Goal: Task Accomplishment & Management: Manage account settings

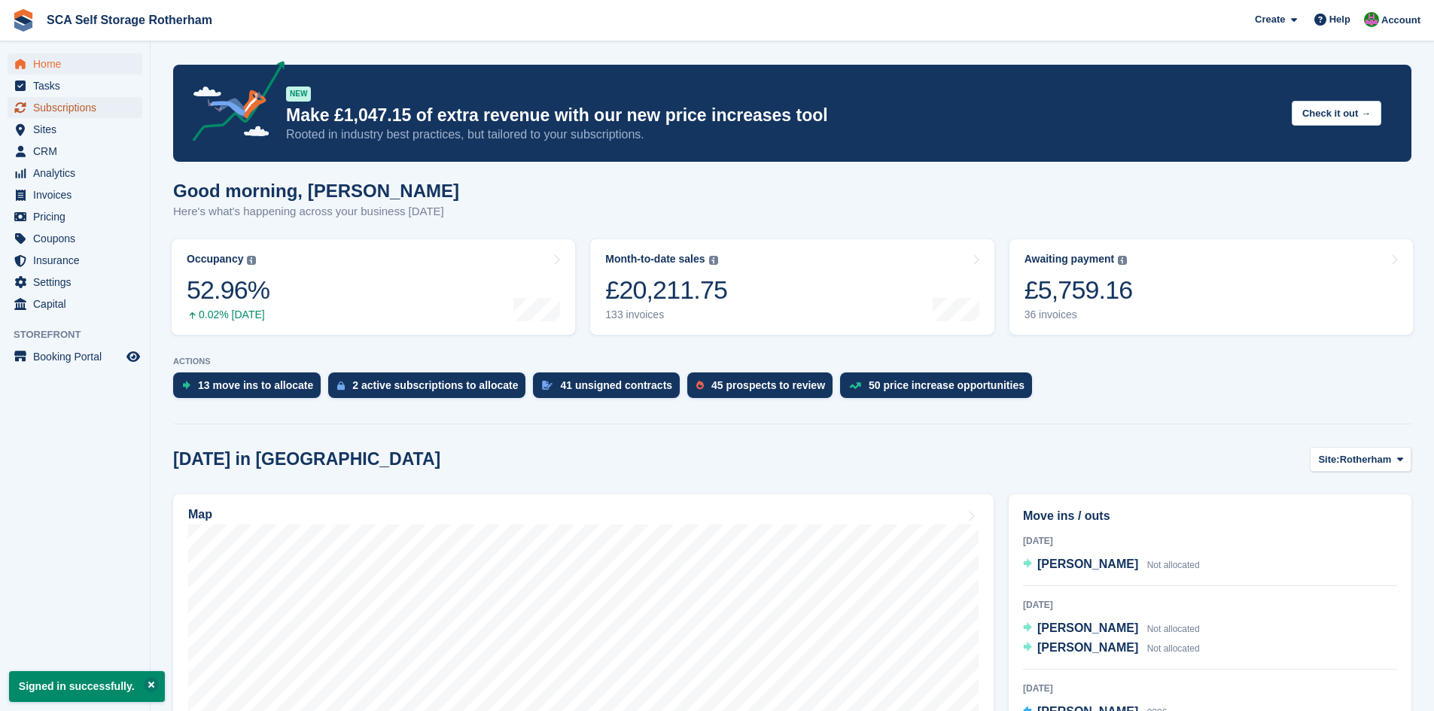
click at [37, 103] on span "Subscriptions" at bounding box center [78, 107] width 90 height 21
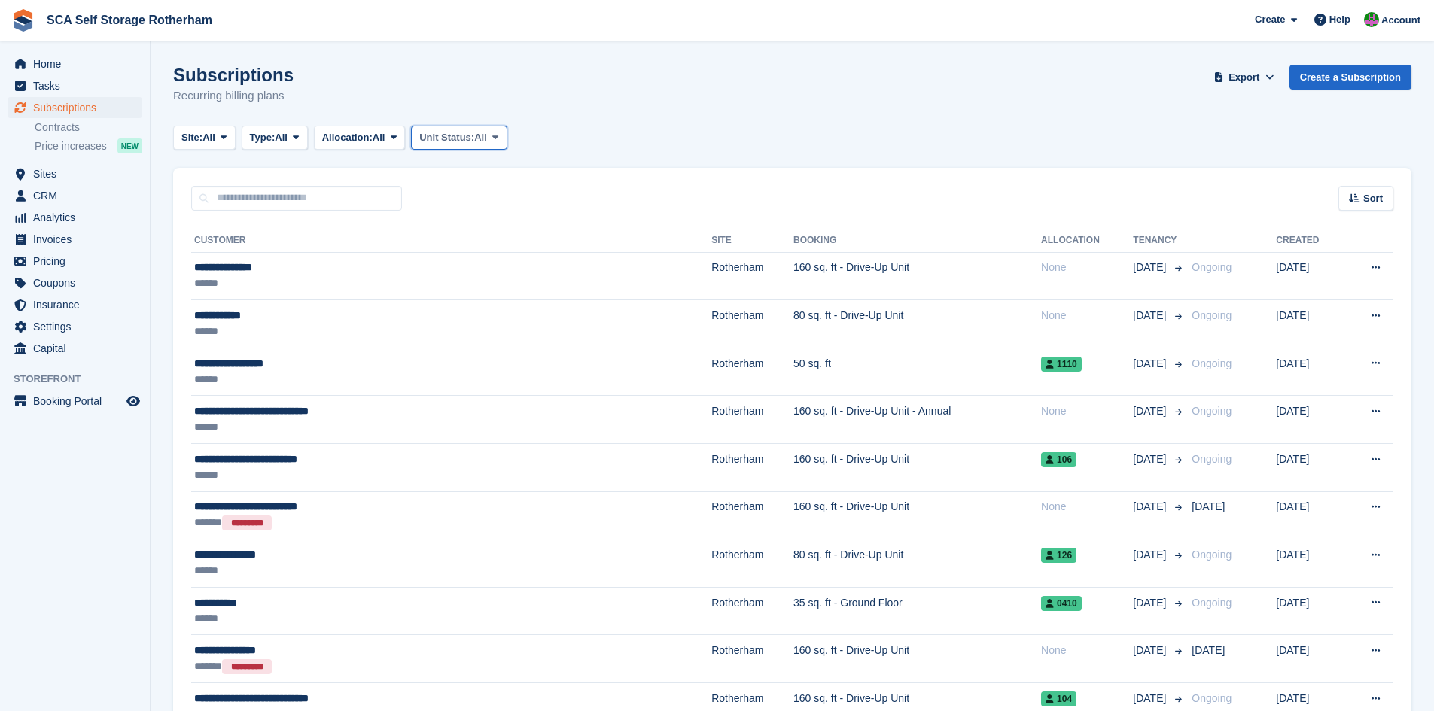
click at [462, 138] on span "Unit Status:" at bounding box center [446, 137] width 55 height 15
click at [373, 142] on span "Allocation:" at bounding box center [347, 137] width 50 height 15
click at [485, 129] on button "Unit Status: All" at bounding box center [459, 138] width 96 height 25
click at [457, 285] on link "Reserved" at bounding box center [483, 281] width 131 height 27
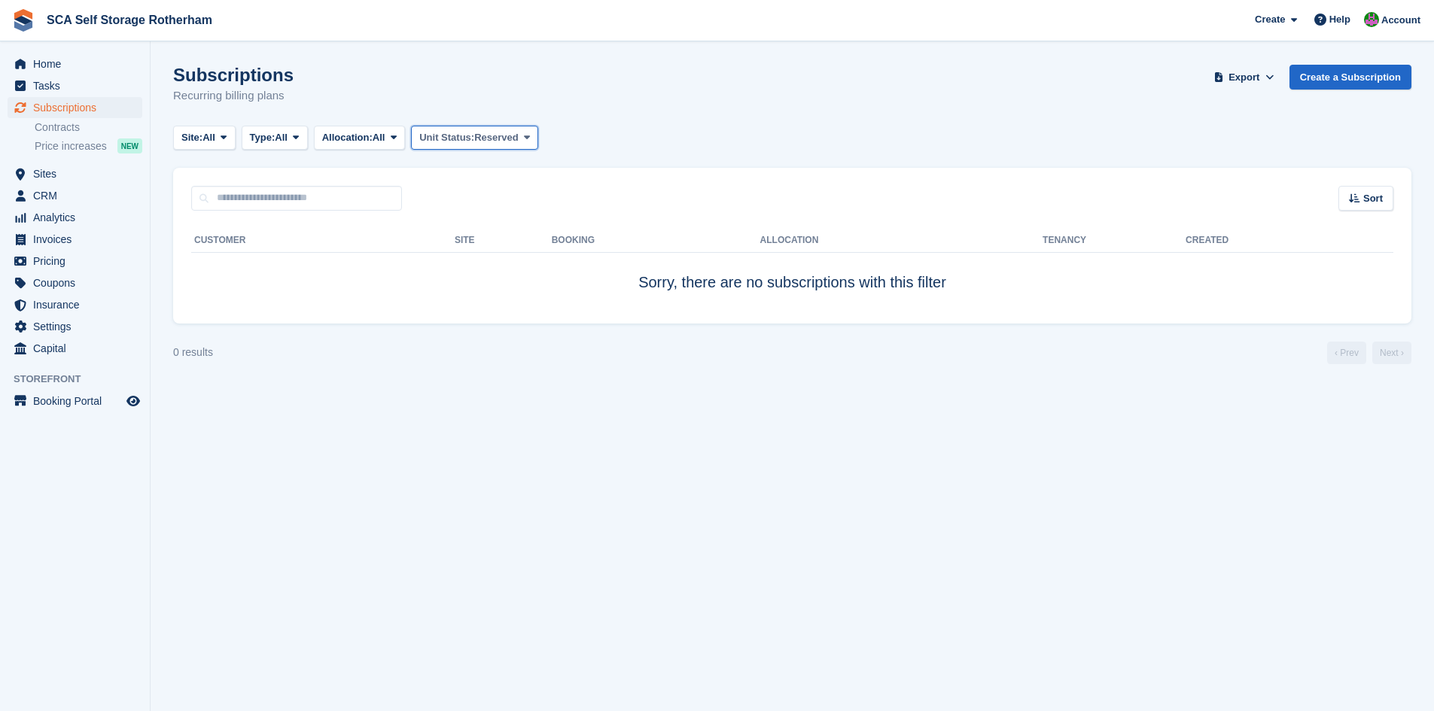
click at [465, 144] on span "Unit Status:" at bounding box center [446, 137] width 55 height 15
click at [446, 169] on link "All" at bounding box center [483, 173] width 131 height 27
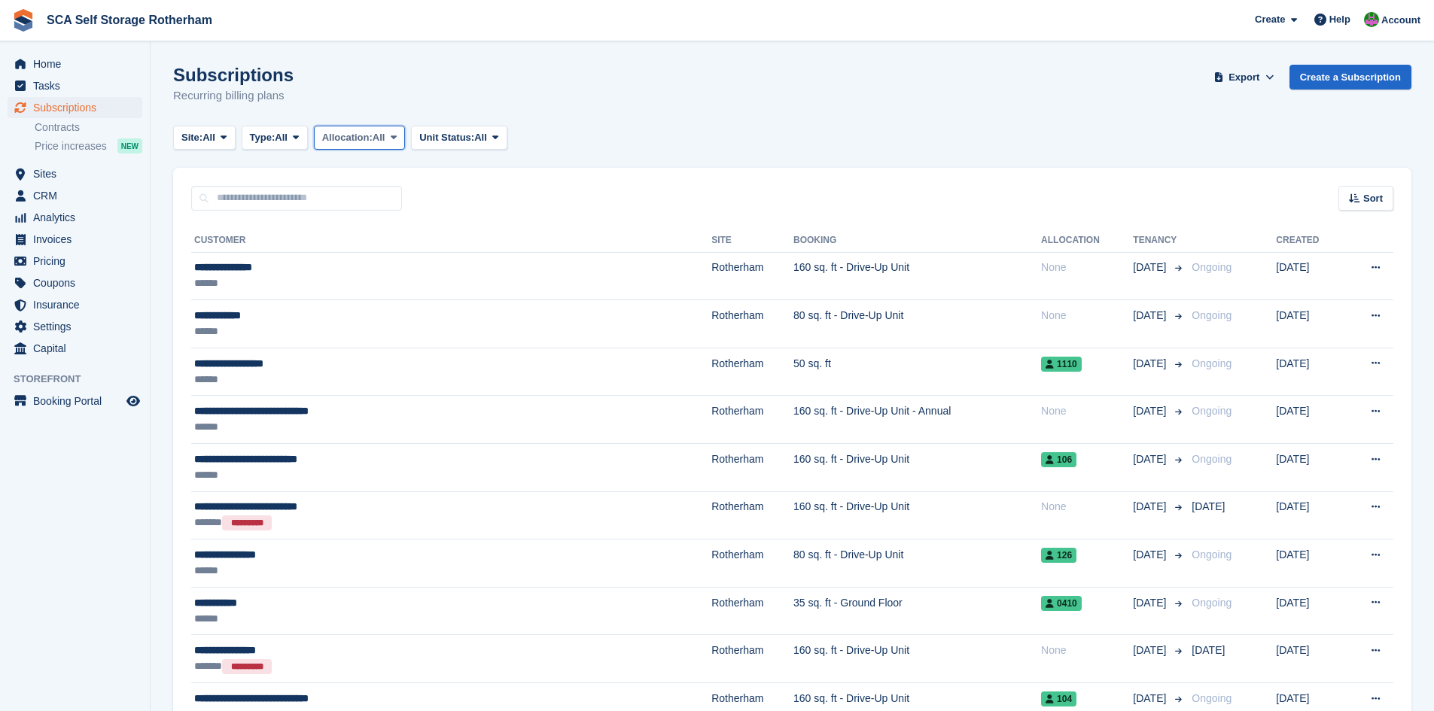
click at [342, 148] on button "Allocation: All" at bounding box center [360, 138] width 92 height 25
click at [354, 223] on link "Unallocated" at bounding box center [386, 227] width 131 height 27
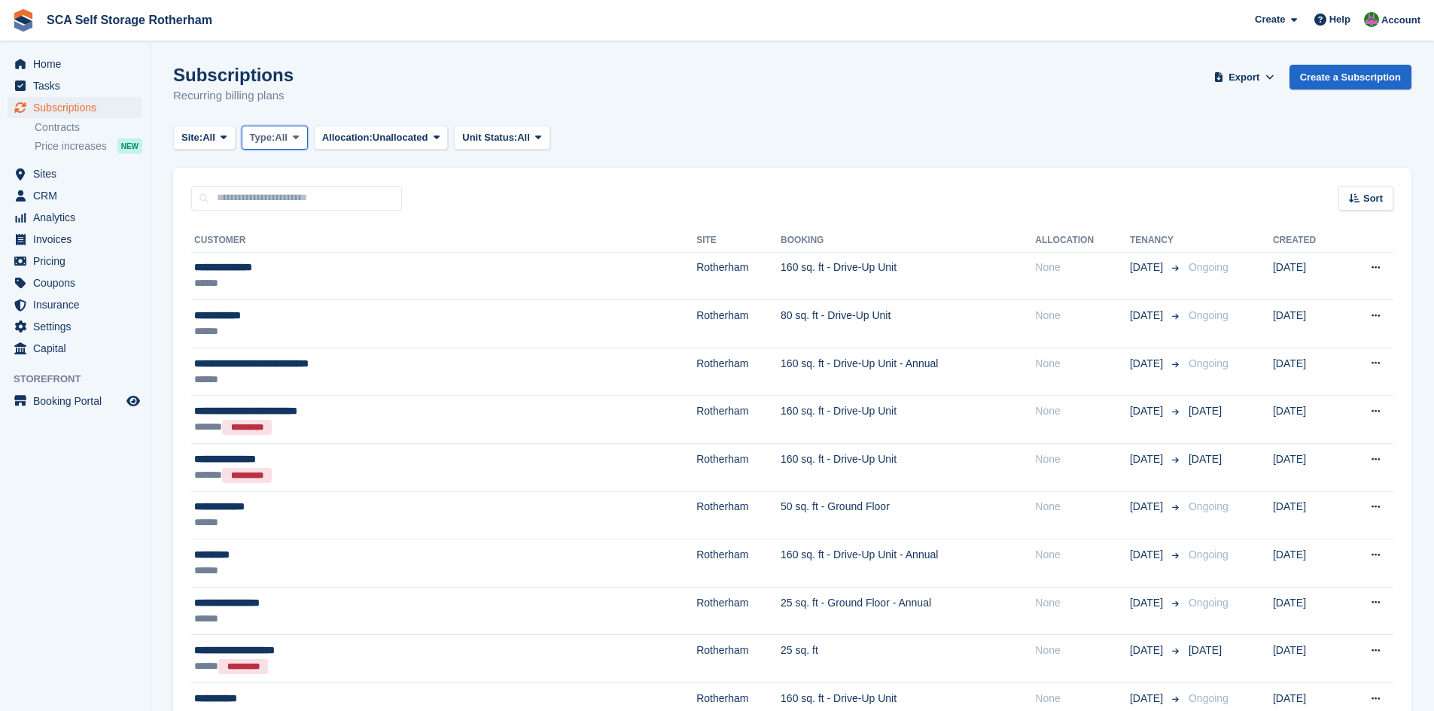
click at [287, 141] on span "All" at bounding box center [281, 137] width 13 height 15
click at [287, 195] on link "Upcoming" at bounding box center [313, 200] width 131 height 27
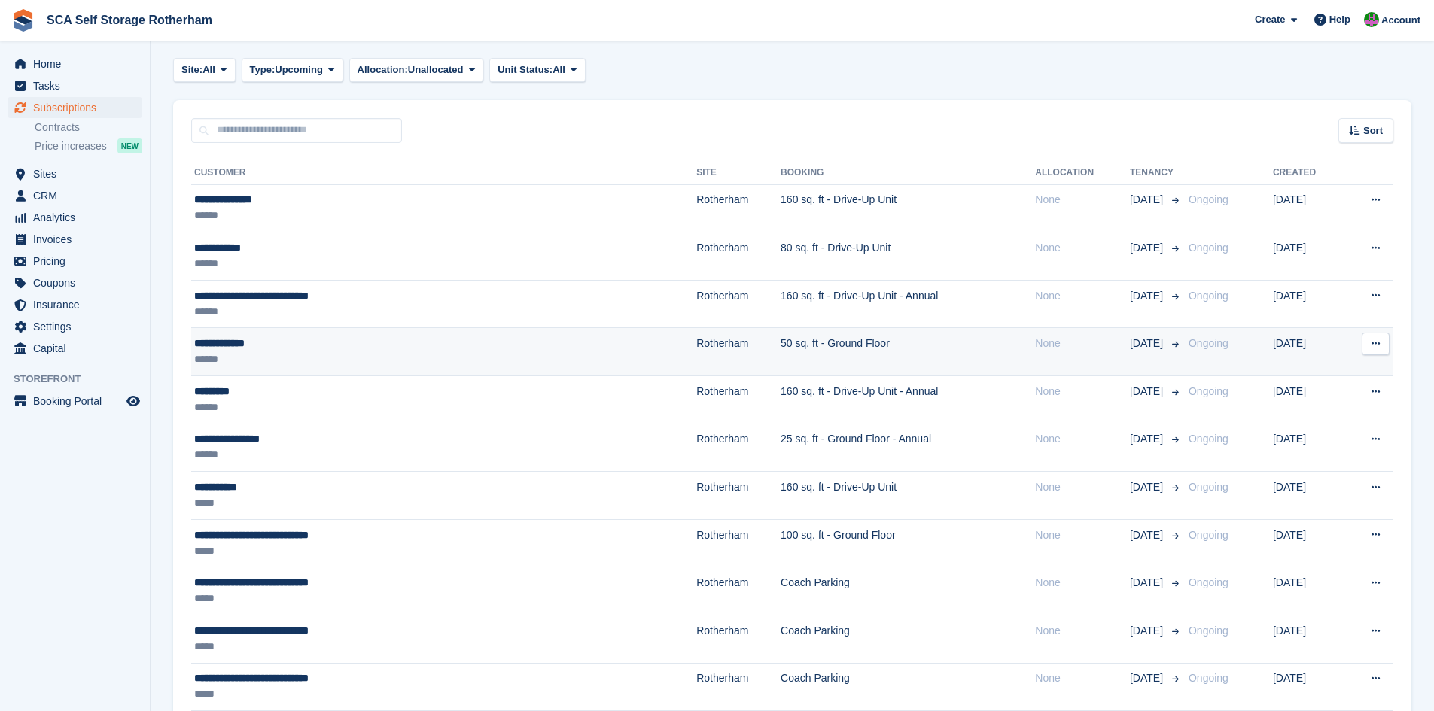
scroll to position [38, 0]
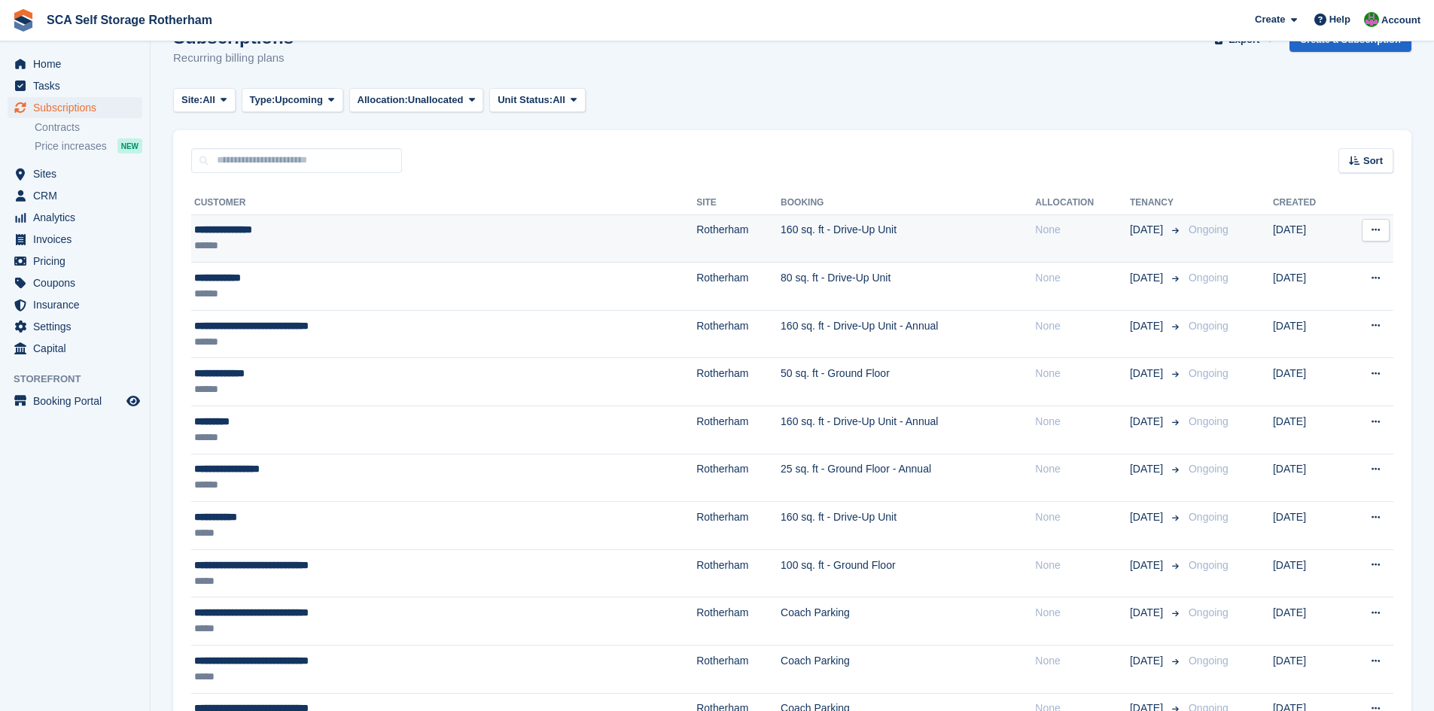
click at [780, 248] on td "160 sq. ft - Drive-Up Unit" at bounding box center [907, 238] width 254 height 48
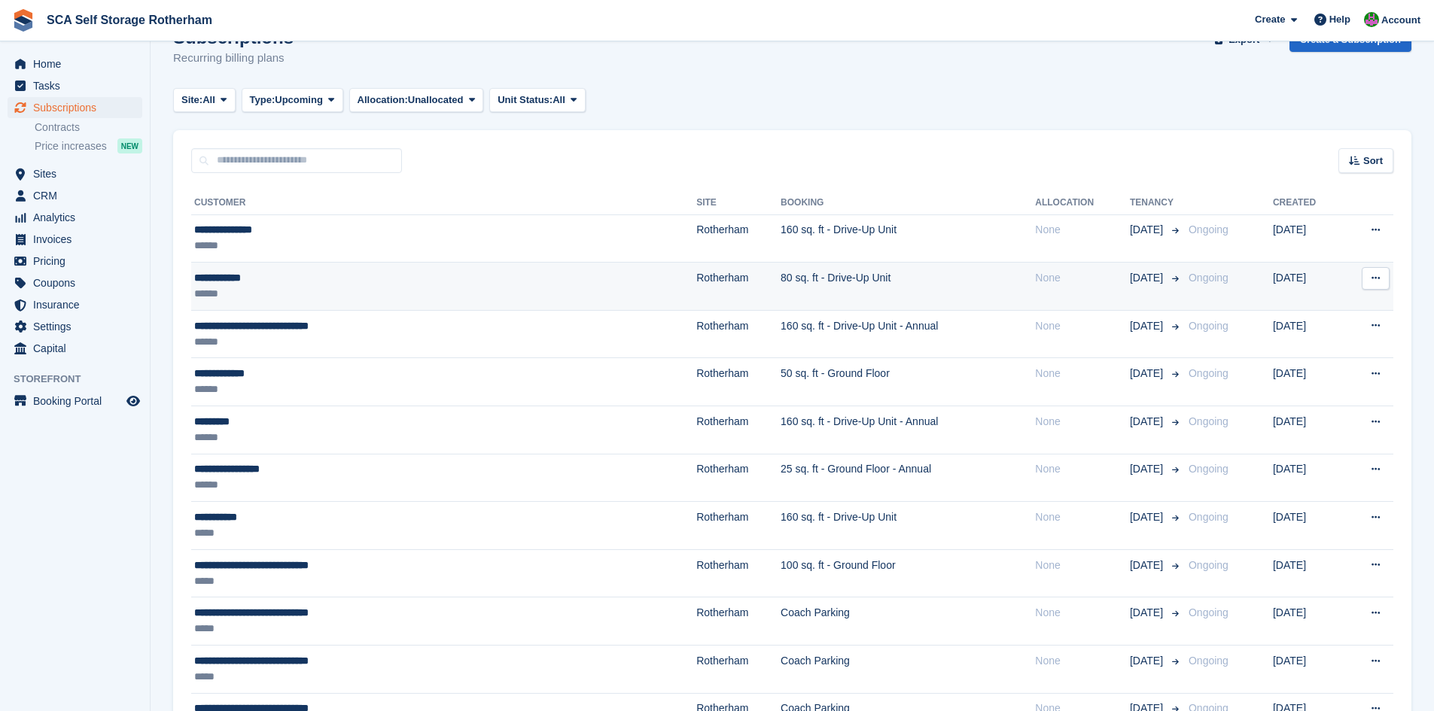
click at [780, 293] on td "80 sq. ft - Drive-Up Unit" at bounding box center [907, 287] width 254 height 48
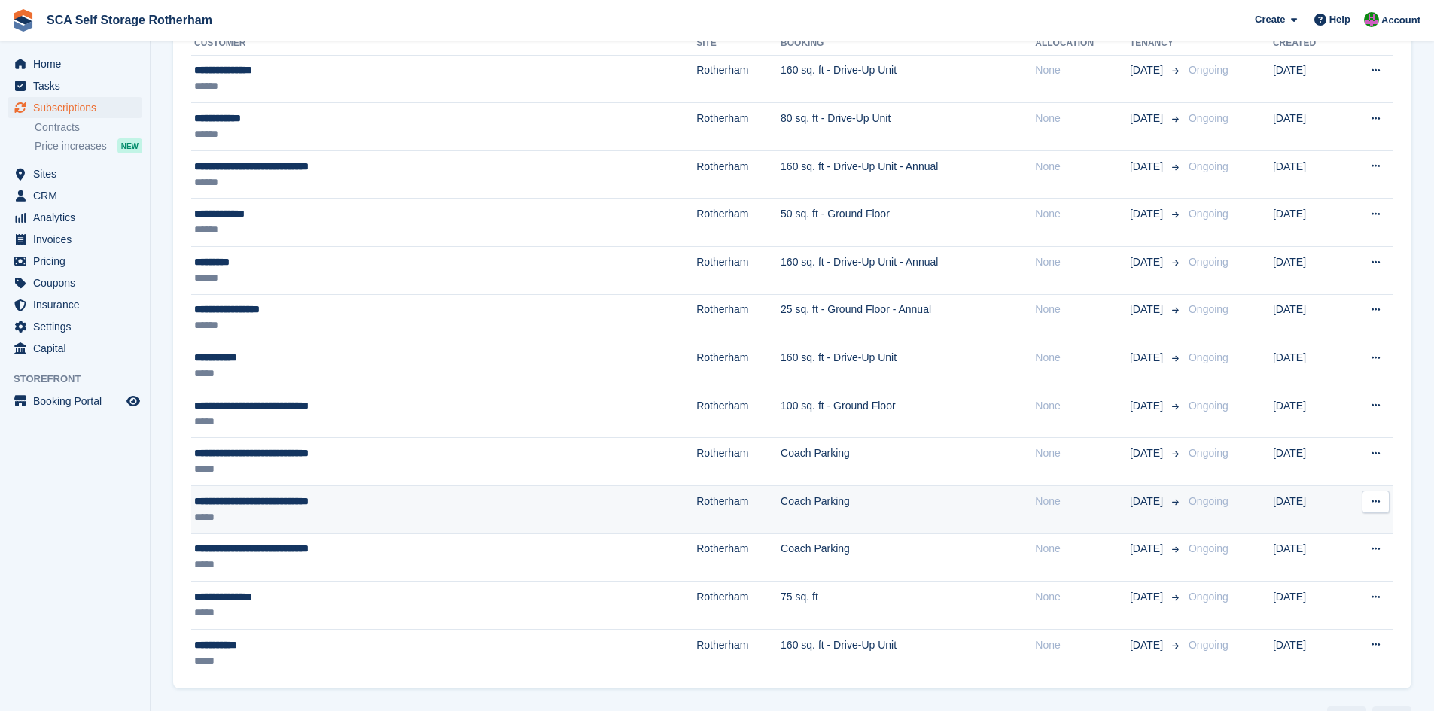
scroll to position [238, 0]
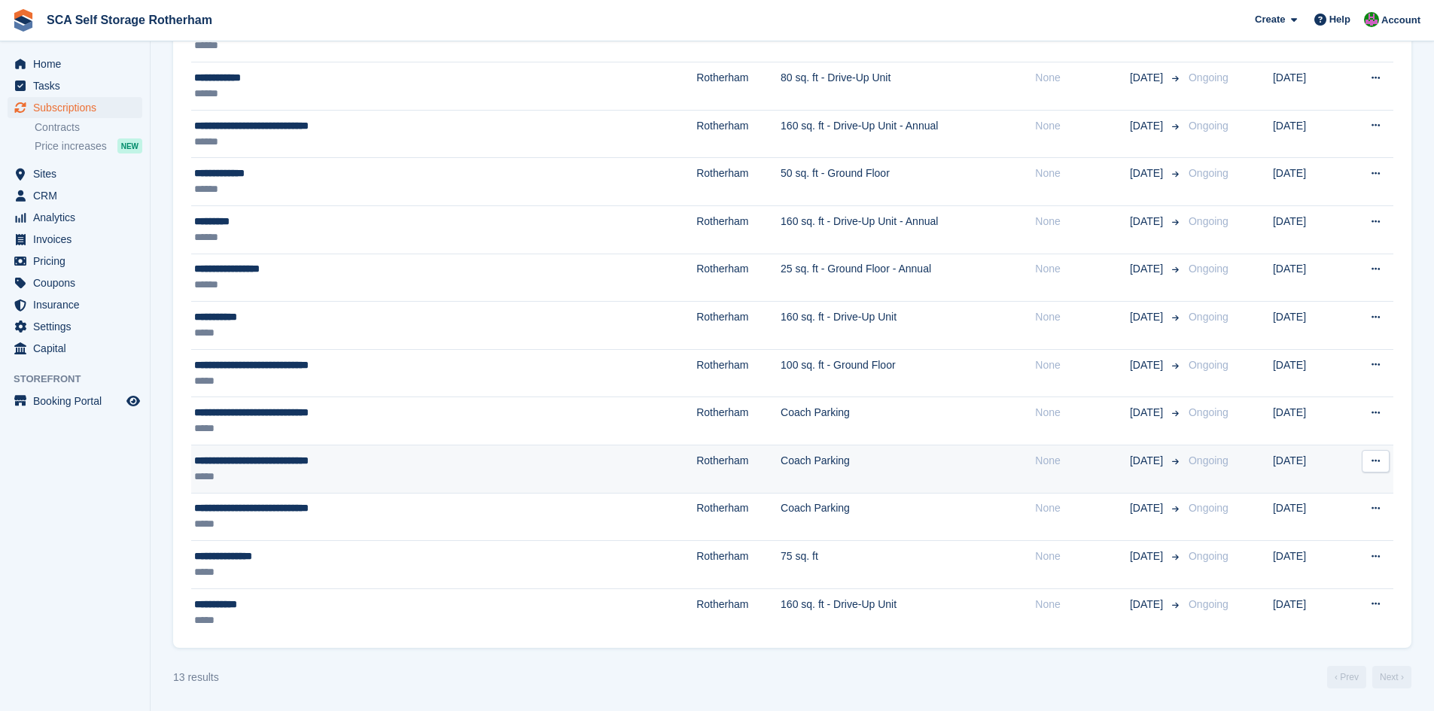
click at [780, 481] on td "Coach Parking" at bounding box center [907, 470] width 254 height 48
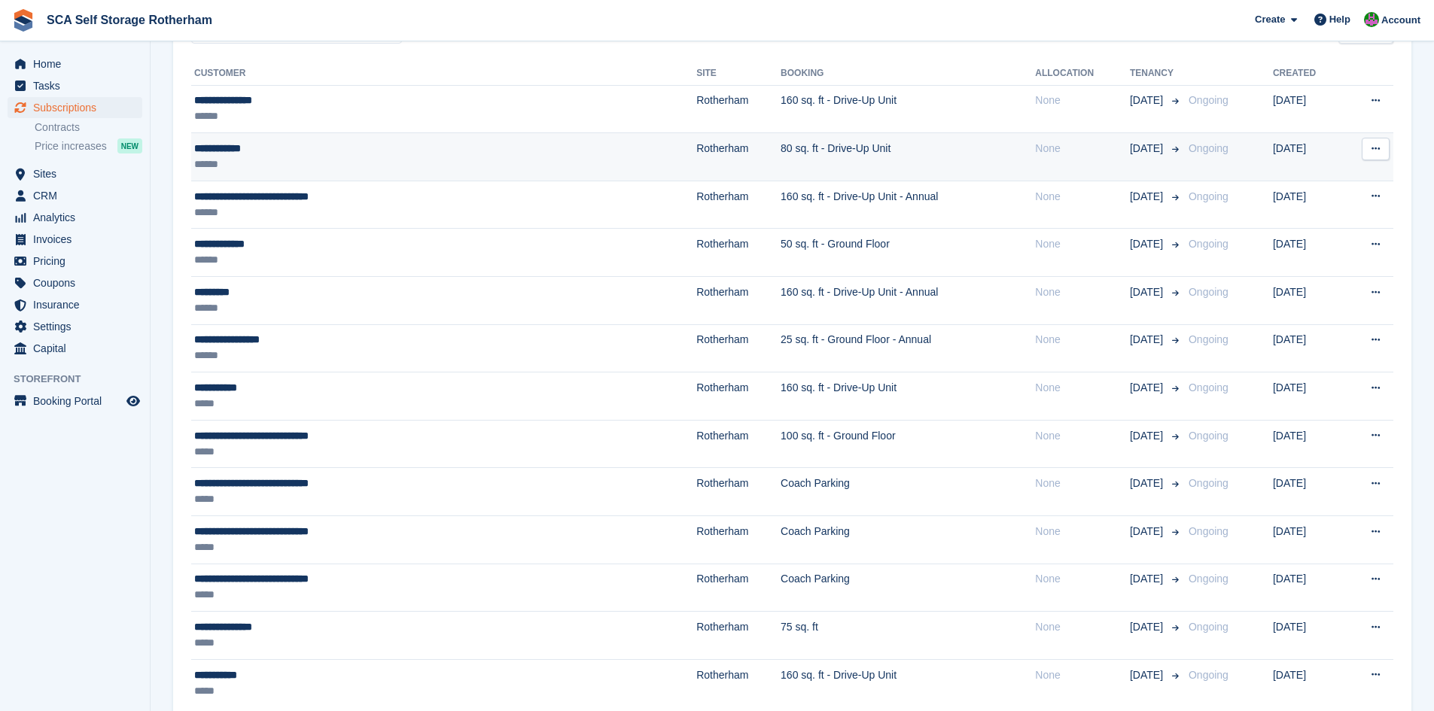
scroll to position [0, 0]
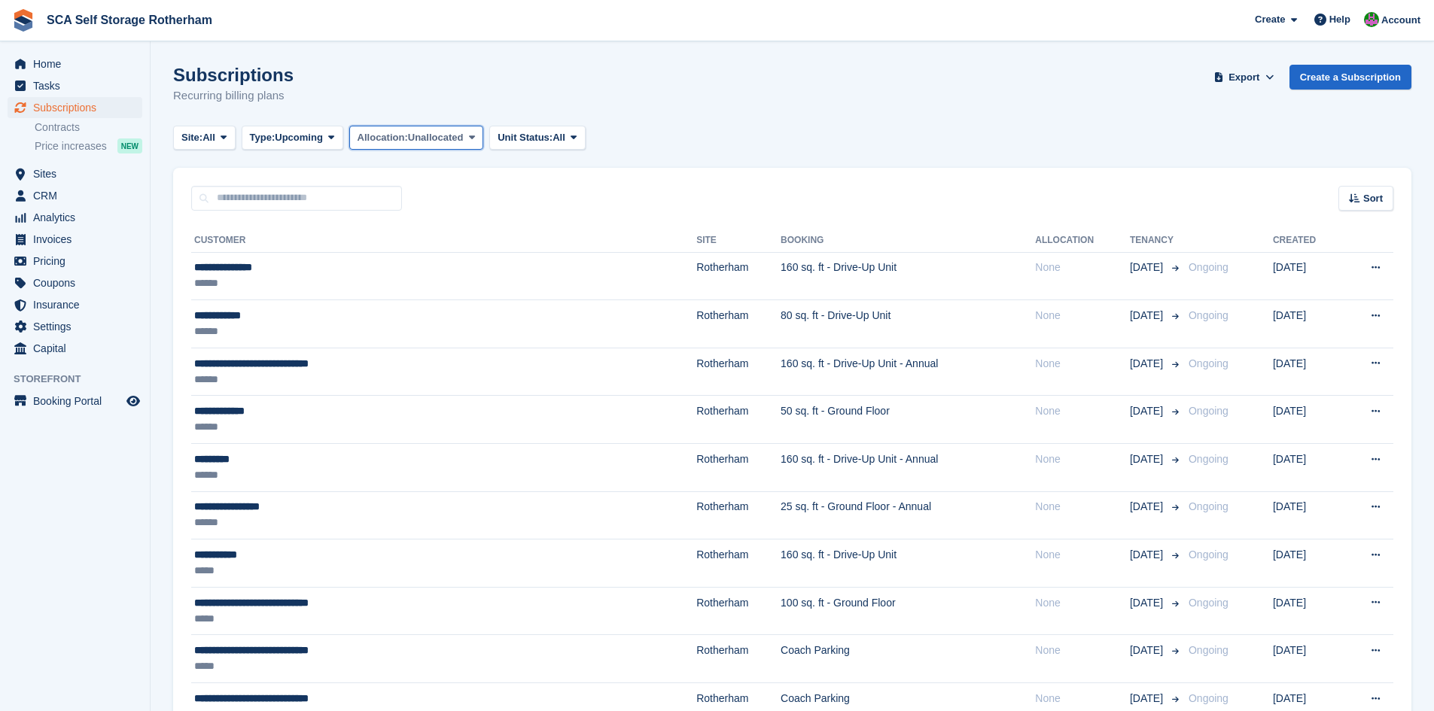
click at [452, 135] on span "Unallocated" at bounding box center [436, 137] width 56 height 15
click at [388, 174] on link "All" at bounding box center [421, 173] width 131 height 27
click at [716, 192] on div "Sort Sort by Customer name Date created Move in date Move out date Created (old…" at bounding box center [792, 189] width 1238 height 43
click at [1402, 11] on div "Account" at bounding box center [1393, 21] width 67 height 26
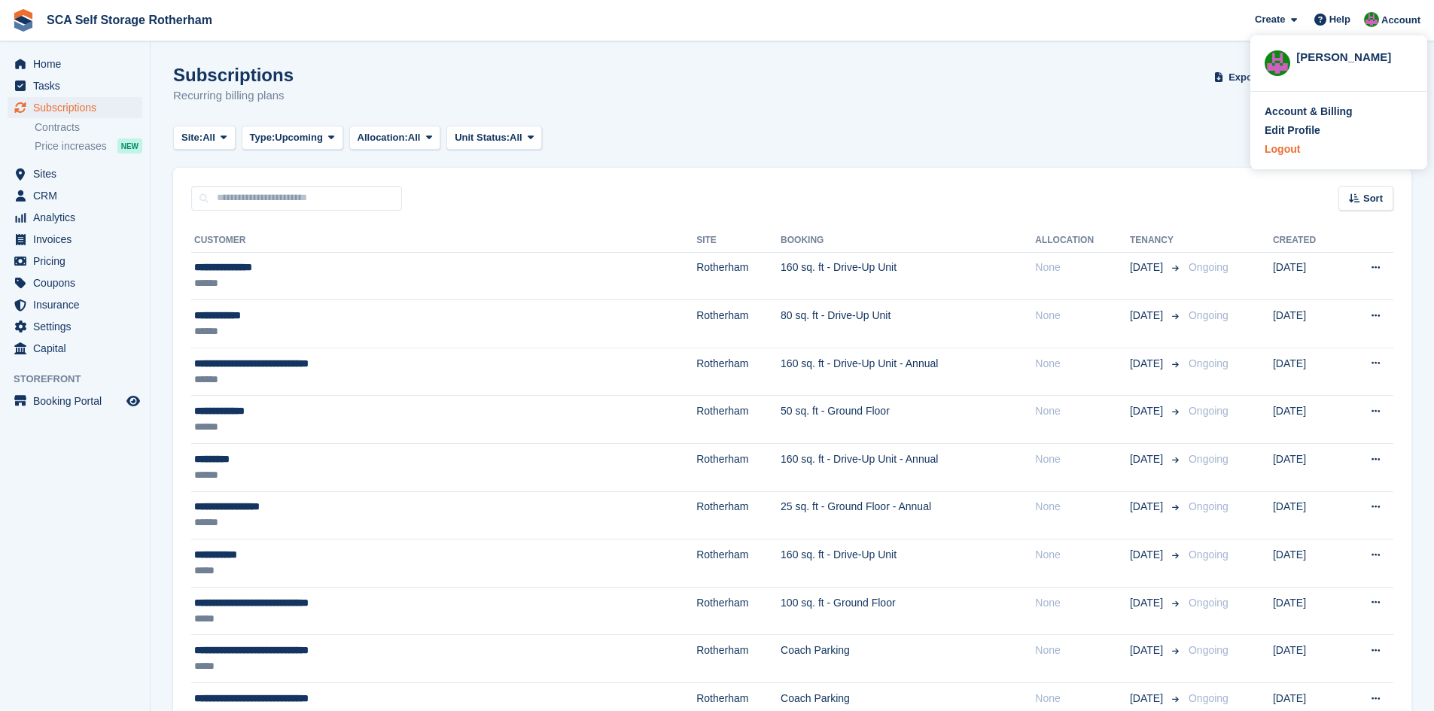
click at [1294, 151] on div "Logout" at bounding box center [1281, 149] width 35 height 16
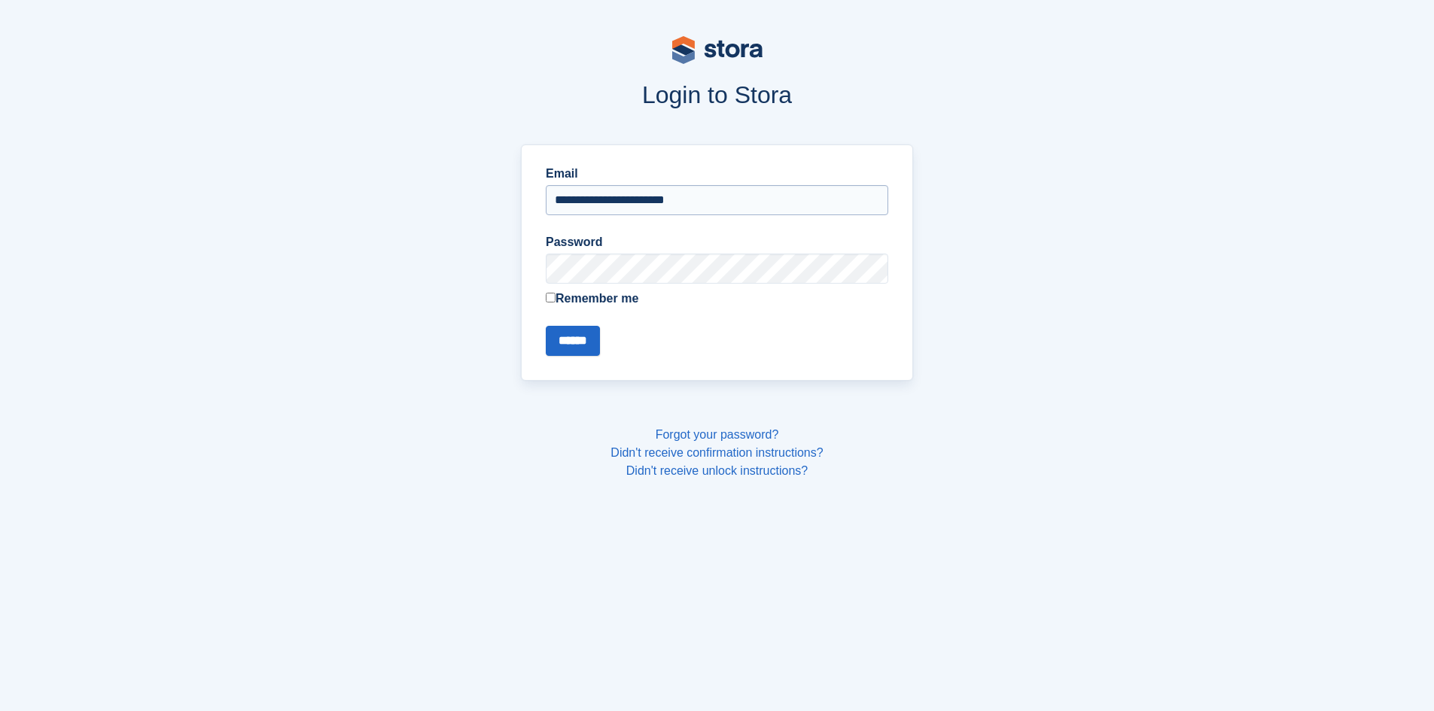
click at [735, 200] on input "**********" at bounding box center [717, 200] width 342 height 30
type input "**********"
click at [569, 343] on input "******" at bounding box center [573, 341] width 54 height 30
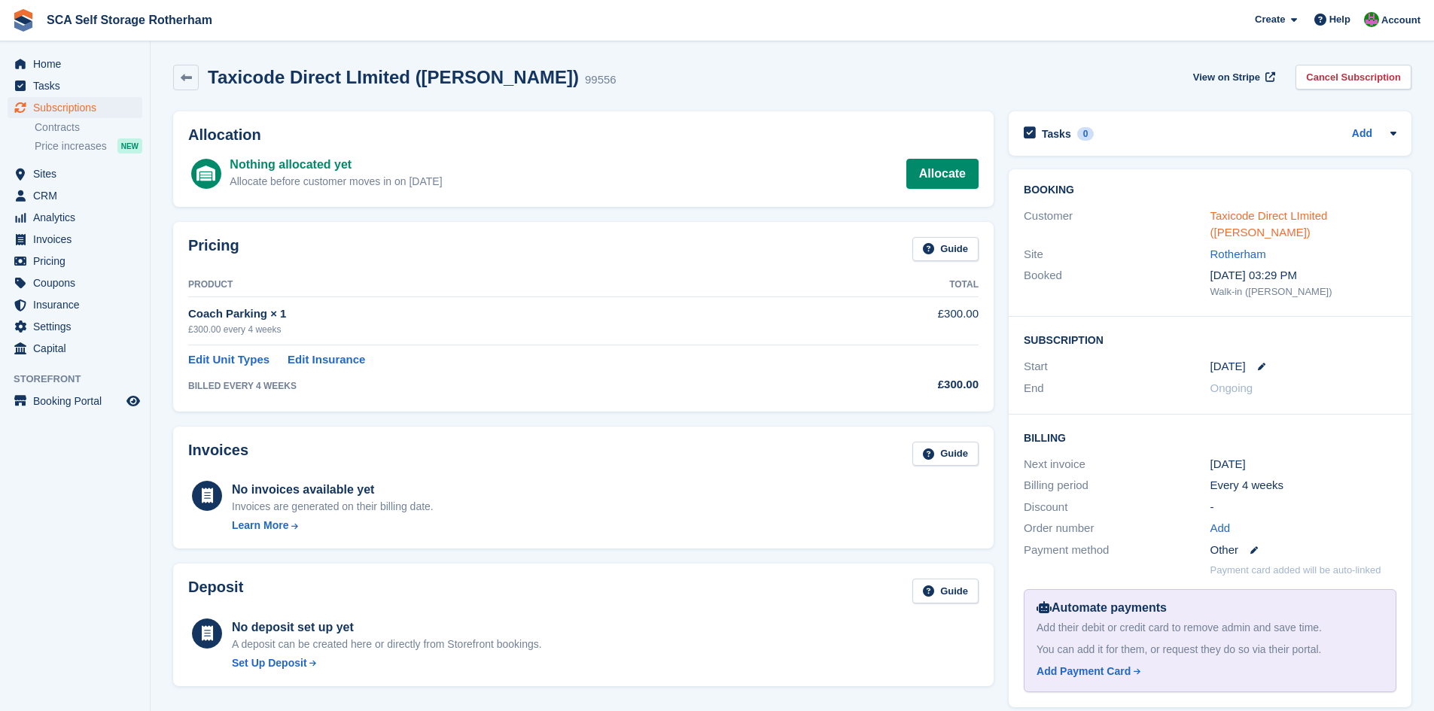
click at [1225, 230] on link "Taxicode Direct LImited ([PERSON_NAME])" at bounding box center [1268, 224] width 117 height 30
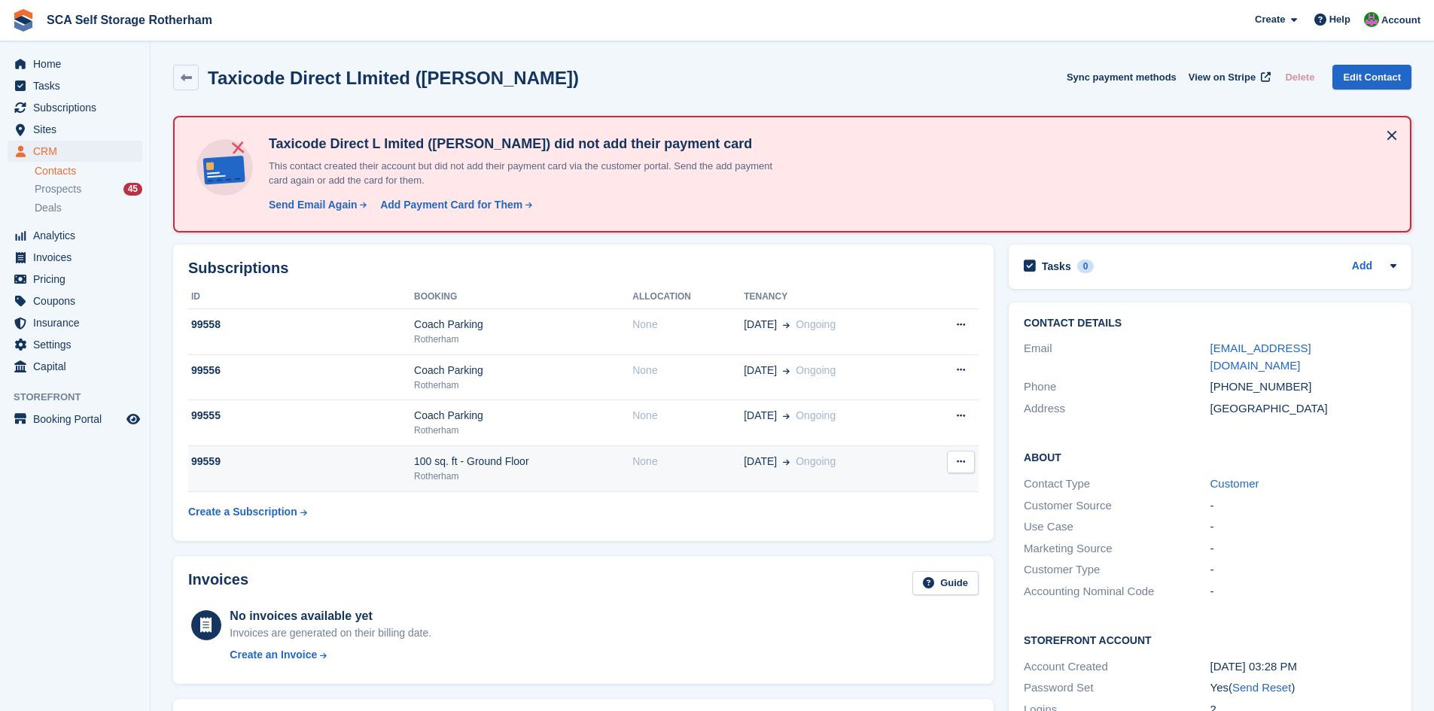
click at [546, 466] on div "100 sq. ft - Ground Floor" at bounding box center [523, 462] width 218 height 16
